Goal: Check status: Check status

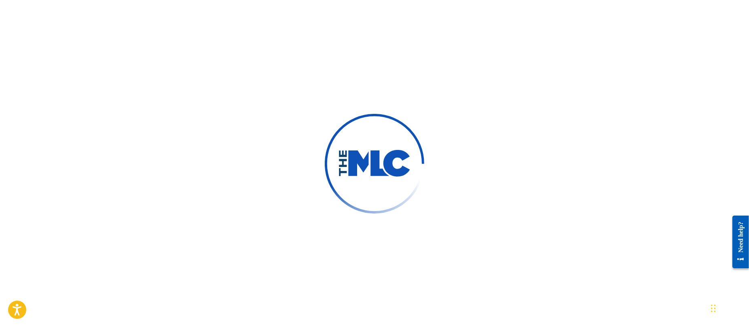
click at [405, 263] on div at bounding box center [374, 163] width 749 height 327
